Goal: Task Accomplishment & Management: Complete application form

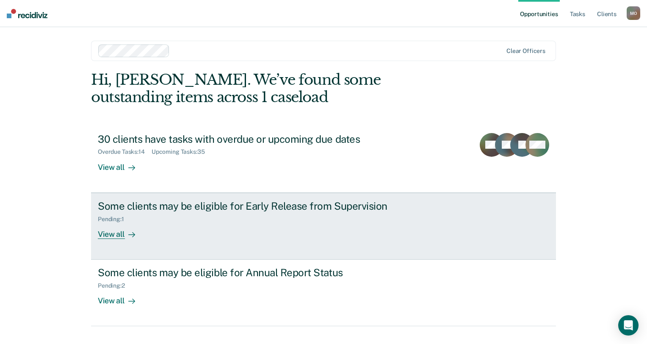
click at [120, 232] on div "View all" at bounding box center [121, 230] width 47 height 17
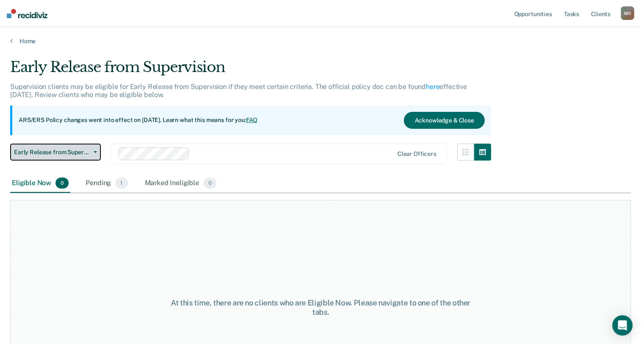
click at [40, 153] on span "Early Release from Supervision" at bounding box center [52, 152] width 76 height 7
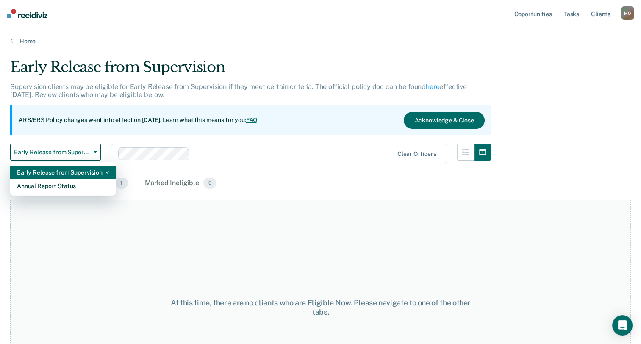
click at [91, 171] on div "Early Release from Supervision" at bounding box center [63, 173] width 92 height 14
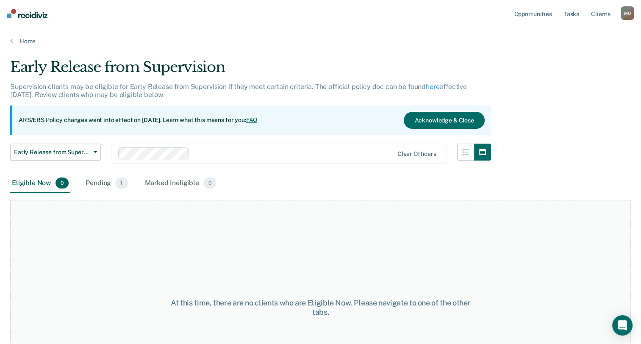
click at [83, 136] on div "Early Release from Supervision Supervision clients may be eligible for Early Re…" at bounding box center [250, 116] width 481 height 116
click at [91, 151] on span "button" at bounding box center [93, 152] width 7 height 2
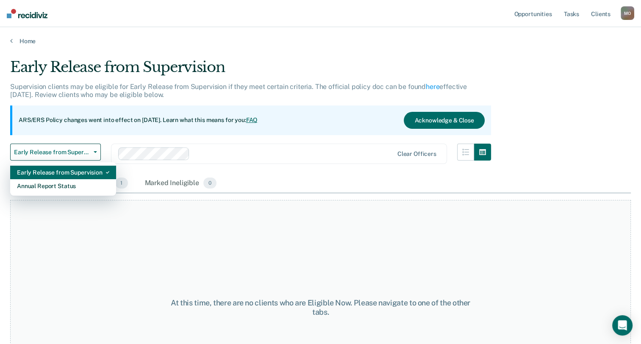
click at [78, 171] on div "Early Release from Supervision" at bounding box center [63, 173] width 92 height 14
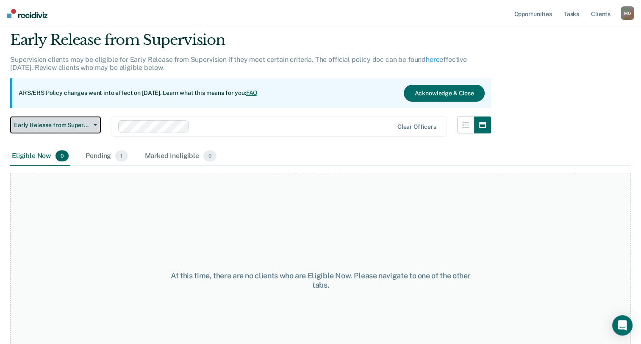
scroll to position [42, 0]
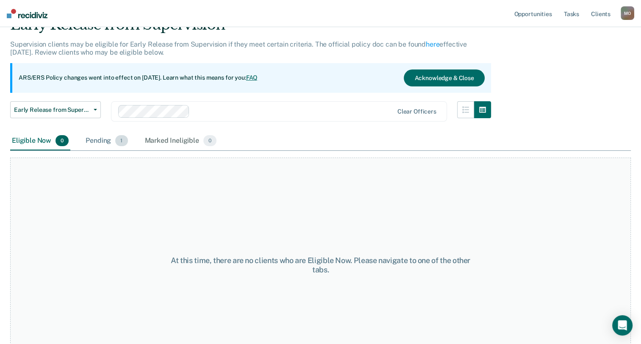
click at [108, 141] on div "Pending 1" at bounding box center [106, 141] width 45 height 19
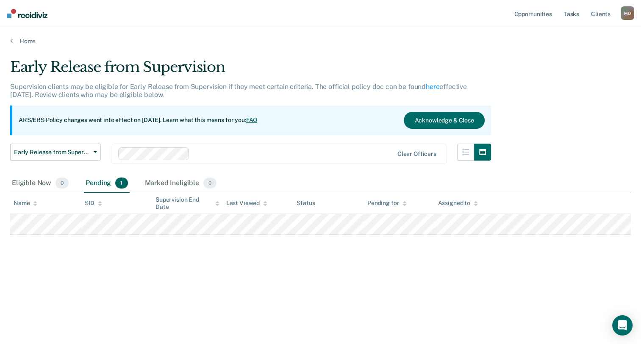
scroll to position [0, 0]
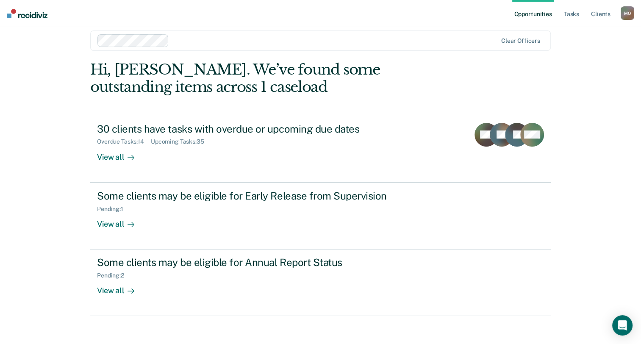
scroll to position [16, 0]
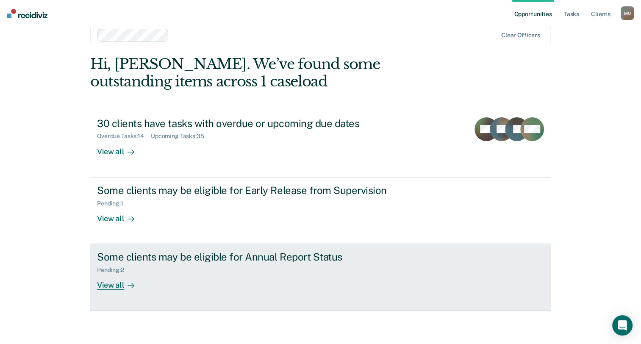
click at [118, 285] on div "View all" at bounding box center [120, 282] width 47 height 17
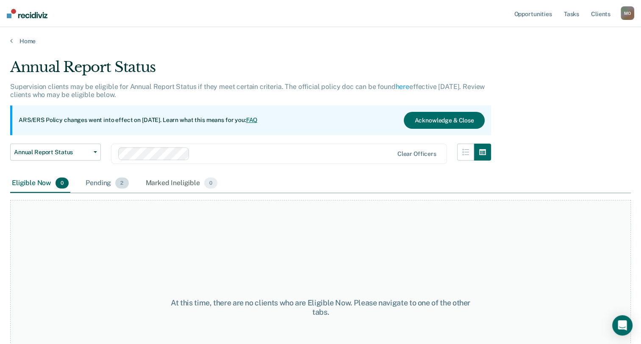
click at [105, 180] on div "Pending 2" at bounding box center [107, 183] width 46 height 19
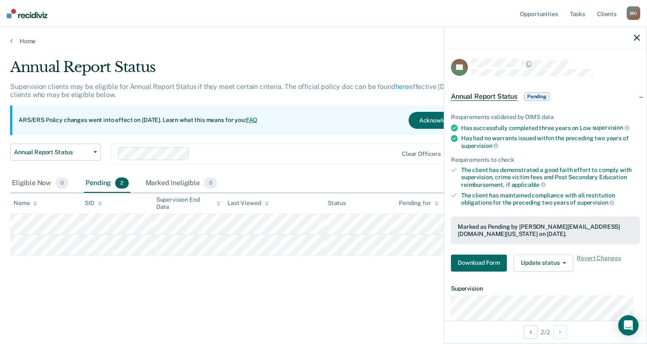
click at [368, 274] on div "Annual Report Status Supervision clients may be eligible for Annual Report Stat…" at bounding box center [323, 169] width 627 height 222
click at [634, 36] on icon "button" at bounding box center [637, 38] width 6 height 6
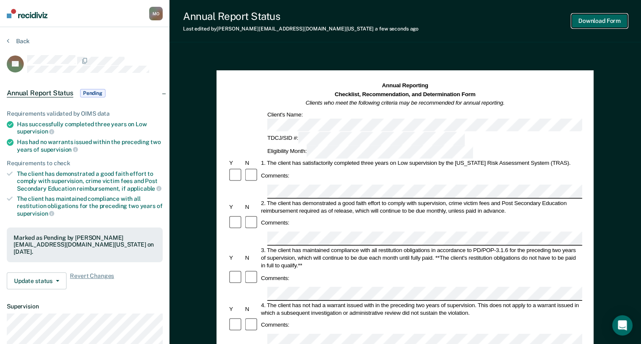
click at [603, 22] on button "Download Form" at bounding box center [599, 21] width 56 height 14
